Goal: Transaction & Acquisition: Purchase product/service

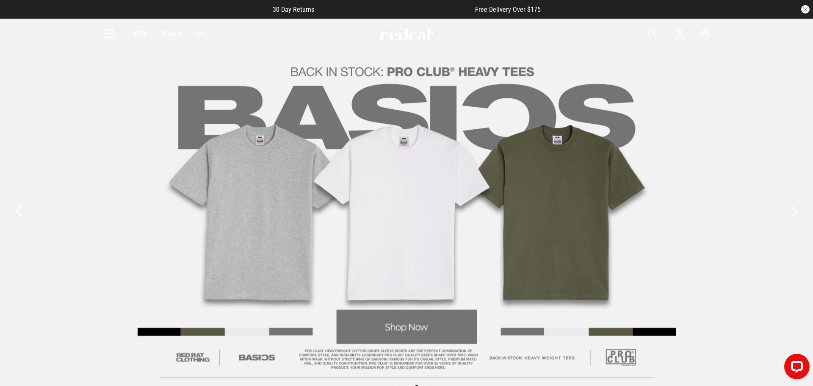
click at [138, 34] on link "Men" at bounding box center [140, 34] width 13 height 8
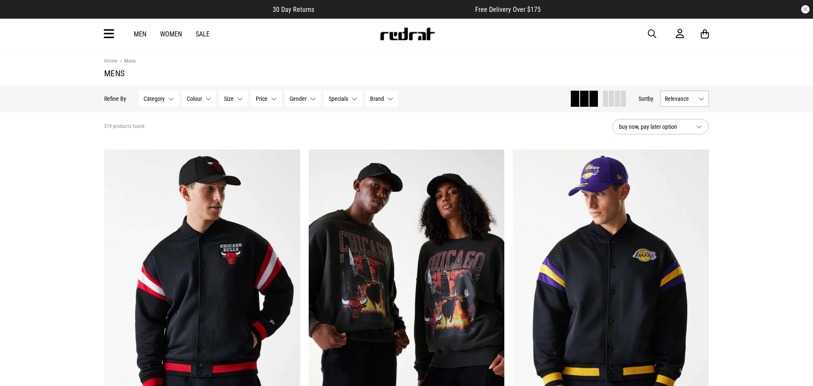
click at [436, 73] on h1 "Mens" at bounding box center [406, 73] width 605 height 10
click at [438, 72] on h1 "Mens" at bounding box center [406, 73] width 605 height 10
click at [442, 72] on h1 "Mens" at bounding box center [406, 73] width 605 height 10
click at [441, 72] on h1 "Mens" at bounding box center [406, 73] width 605 height 10
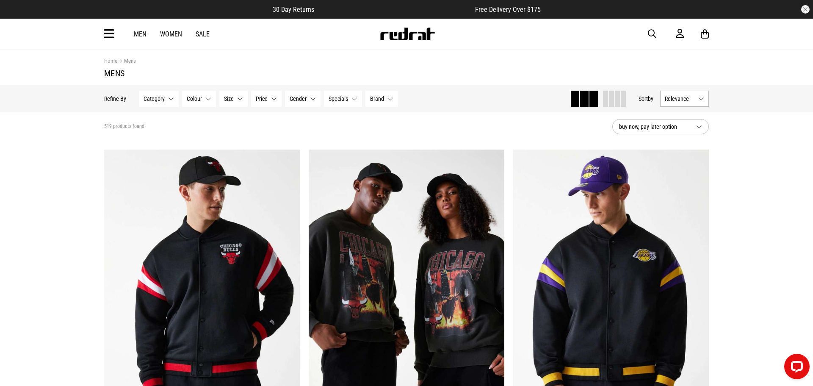
click at [442, 70] on h1 "Mens" at bounding box center [406, 73] width 605 height 10
click at [443, 70] on h1 "Mens" at bounding box center [406, 73] width 605 height 10
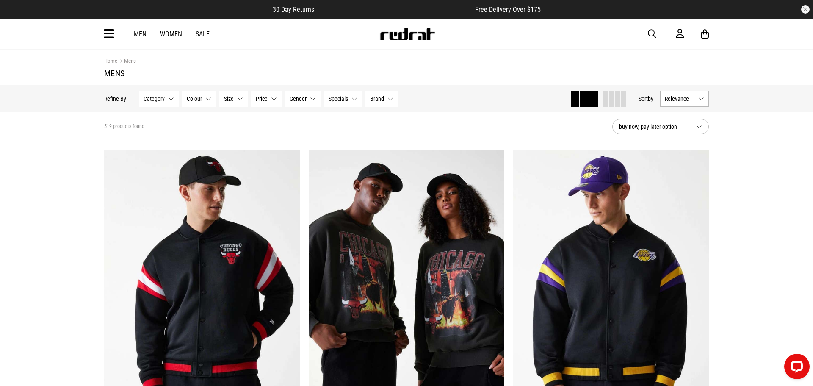
click at [442, 70] on h1 "Mens" at bounding box center [406, 73] width 605 height 10
click at [443, 70] on h1 "Mens" at bounding box center [406, 73] width 605 height 10
click at [443, 69] on h1 "Mens" at bounding box center [406, 73] width 605 height 10
click at [443, 68] on h1 "Mens" at bounding box center [406, 73] width 605 height 10
click at [442, 68] on h1 "Mens" at bounding box center [406, 73] width 605 height 10
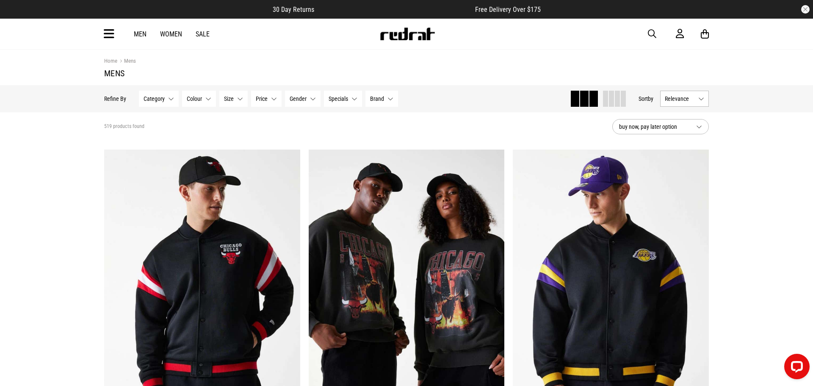
click at [441, 67] on section "Home Mens Mens" at bounding box center [406, 68] width 605 height 36
click at [440, 67] on section "Home Mens Mens" at bounding box center [406, 68] width 605 height 36
click at [441, 66] on section "Home Mens Mens" at bounding box center [406, 68] width 605 height 36
click at [439, 69] on section "Home Mens Mens" at bounding box center [406, 68] width 605 height 36
click at [438, 69] on h1 "Mens" at bounding box center [406, 73] width 605 height 10
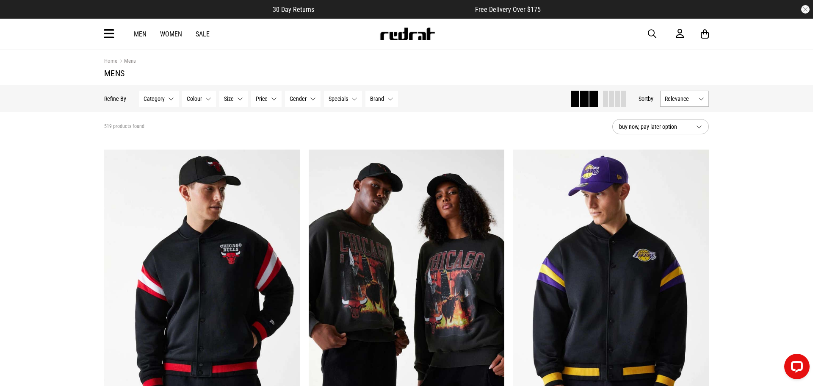
click at [439, 70] on h1 "Mens" at bounding box center [406, 73] width 605 height 10
click at [440, 69] on h1 "Mens" at bounding box center [406, 73] width 605 height 10
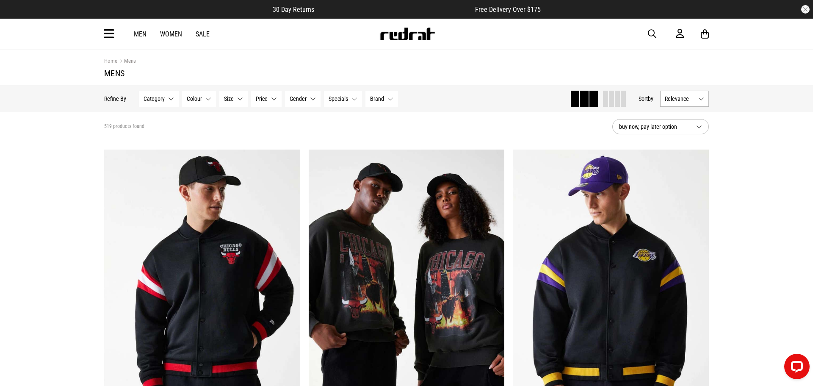
click at [440, 69] on h1 "Mens" at bounding box center [406, 73] width 605 height 10
click at [442, 69] on h1 "Mens" at bounding box center [406, 73] width 605 height 10
click at [141, 32] on link "Men" at bounding box center [140, 34] width 13 height 8
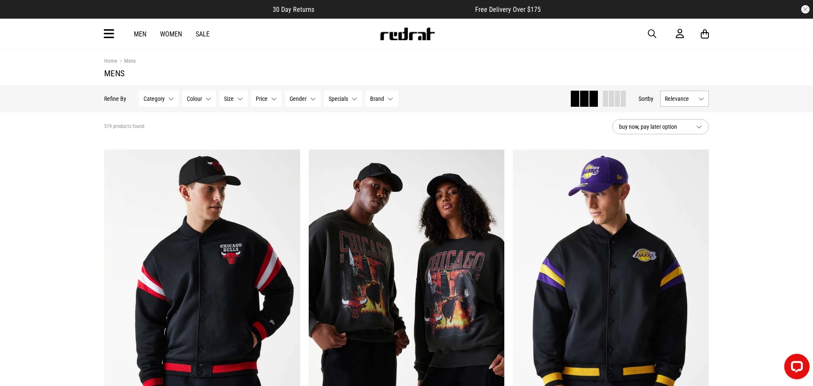
click at [145, 35] on link "Men" at bounding box center [140, 34] width 13 height 8
click at [656, 34] on span "button" at bounding box center [652, 34] width 8 height 10
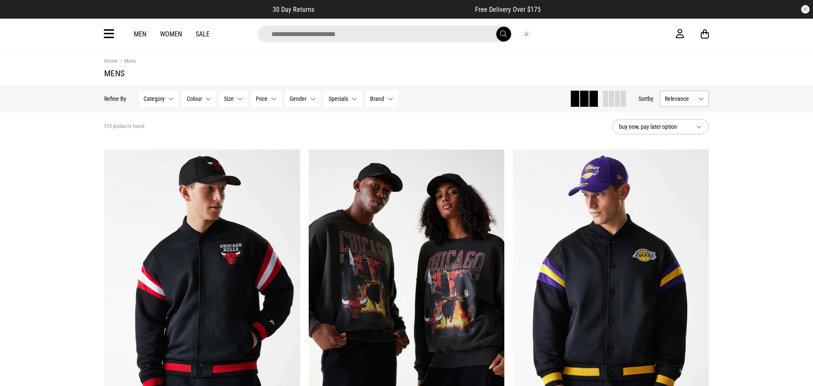
click at [421, 33] on input "search" at bounding box center [385, 33] width 255 height 17
type input "**********"
click at [497, 27] on button "submit" at bounding box center [504, 34] width 15 height 15
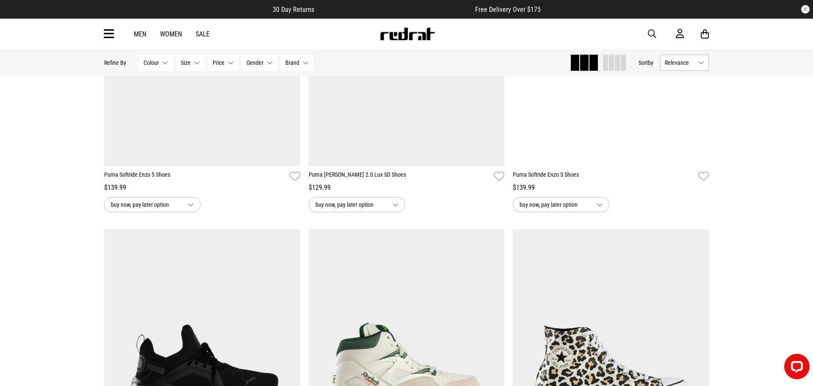
scroll to position [250, 0]
